Goal: Entertainment & Leisure: Browse casually

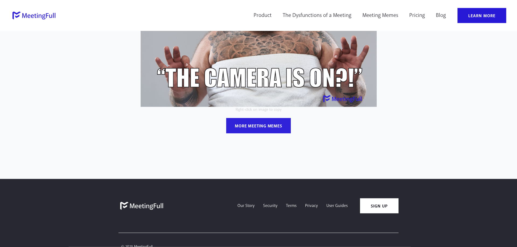
scroll to position [114, 0]
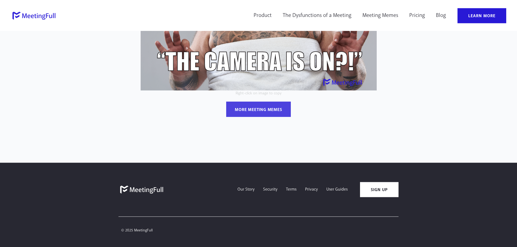
click at [264, 111] on div "more meeting memes" at bounding box center [258, 110] width 47 height 6
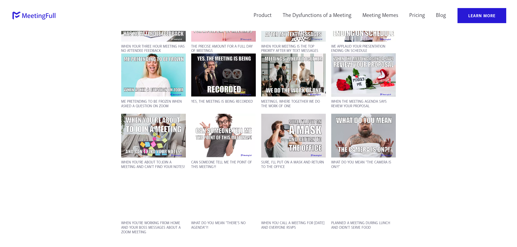
scroll to position [531, 0]
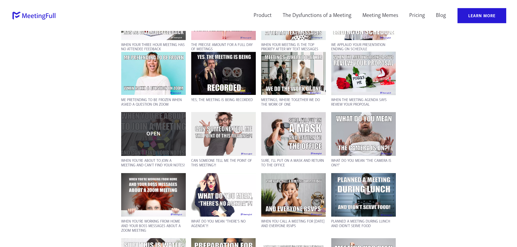
click at [162, 141] on div "OPEN" at bounding box center [153, 134] width 65 height 44
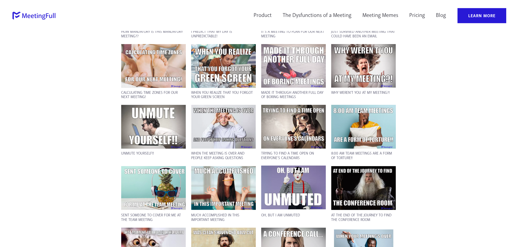
scroll to position [910, 0]
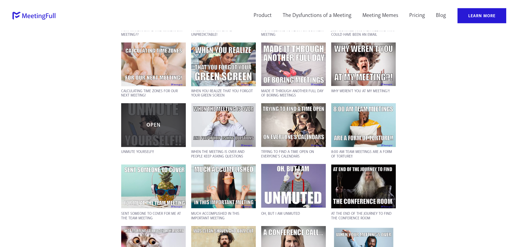
click at [146, 133] on div "OPEN" at bounding box center [153, 125] width 65 height 44
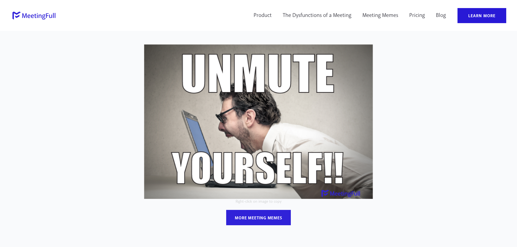
click at [280, 121] on img at bounding box center [258, 121] width 229 height 155
click at [289, 116] on img at bounding box center [258, 121] width 229 height 155
